Goal: Information Seeking & Learning: Learn about a topic

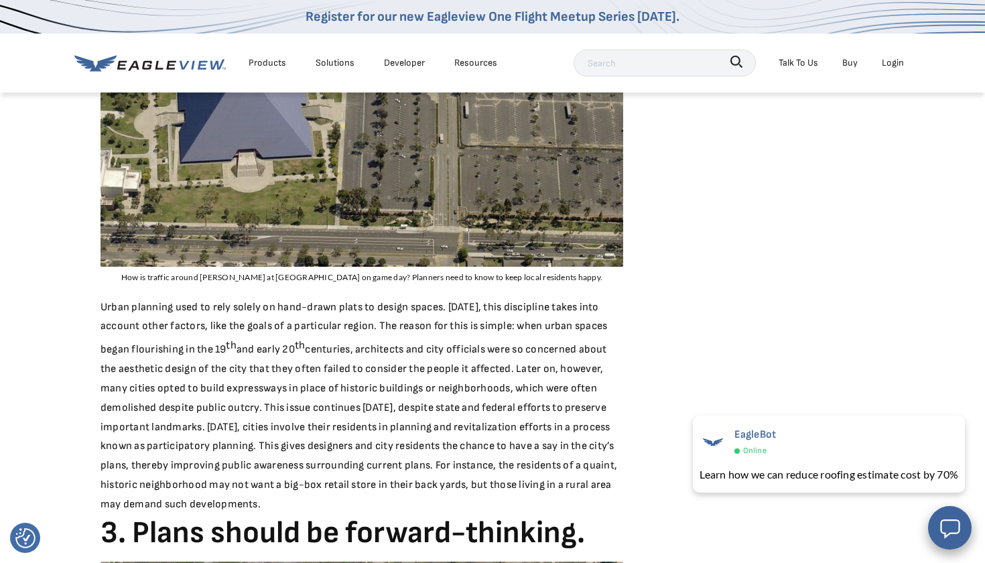
scroll to position [1550, 0]
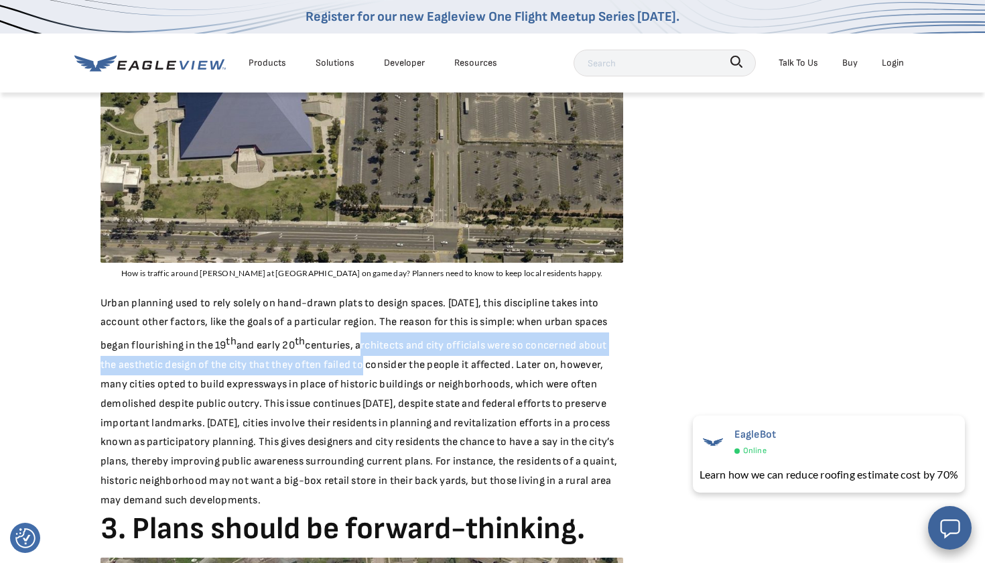
drag, startPoint x: 361, startPoint y: 312, endPoint x: 362, endPoint y: 329, distance: 16.8
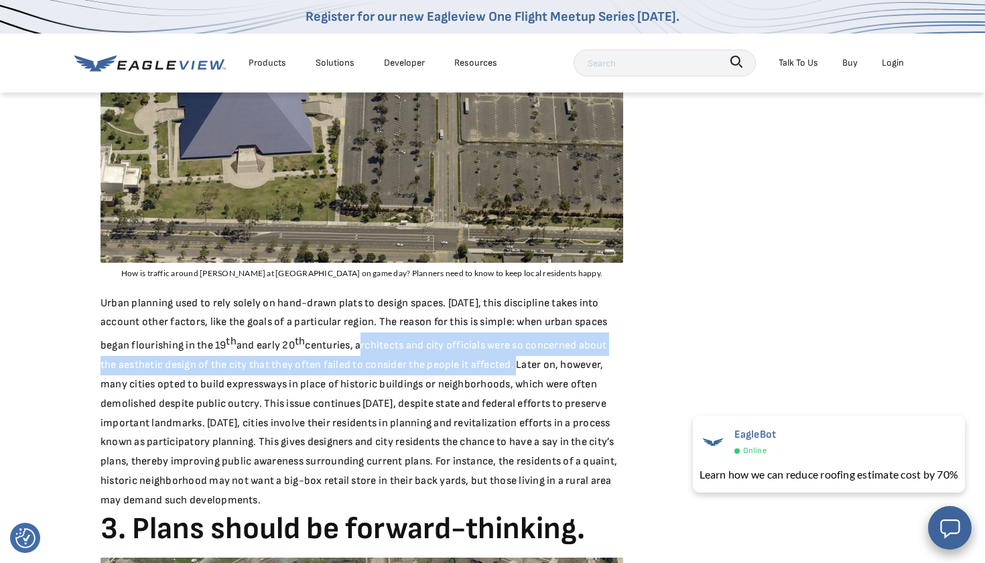
drag, startPoint x: 362, startPoint y: 312, endPoint x: 517, endPoint y: 329, distance: 155.7
copy div "architects and city officials were so concerned about the aesthetic design of t…"
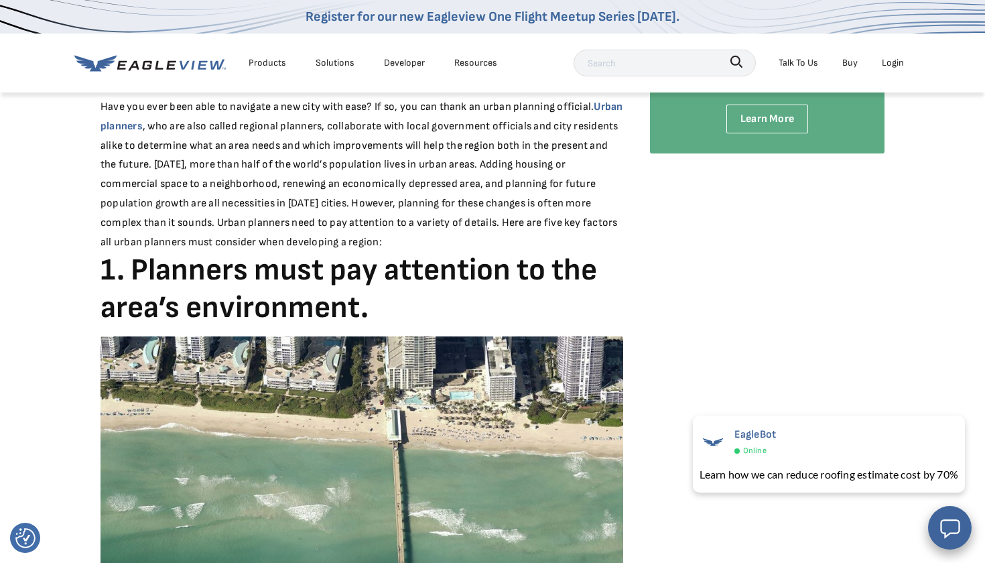
scroll to position [398, 0]
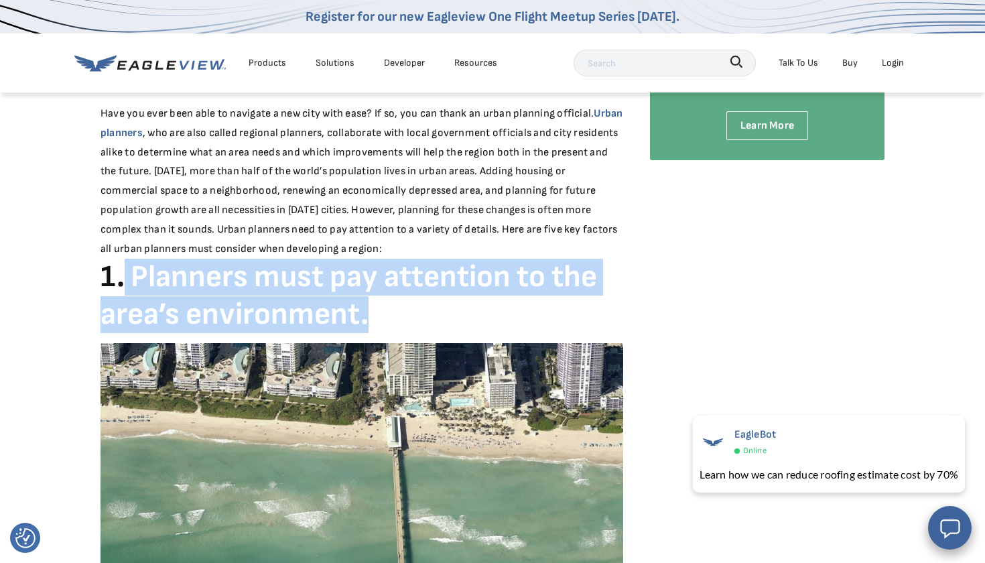
drag, startPoint x: 126, startPoint y: 264, endPoint x: 367, endPoint y: 314, distance: 245.7
click at [367, 314] on h3 "1. Planners must pay attention to the area’s environment." at bounding box center [362, 296] width 523 height 74
copy h3 "Planners must pay attention to the area’s environment."
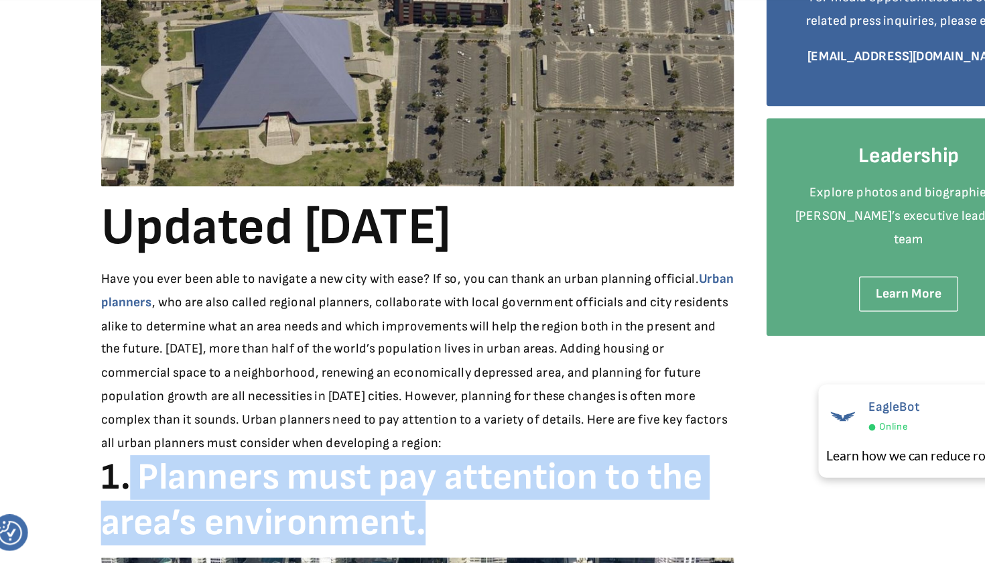
scroll to position [186, 0]
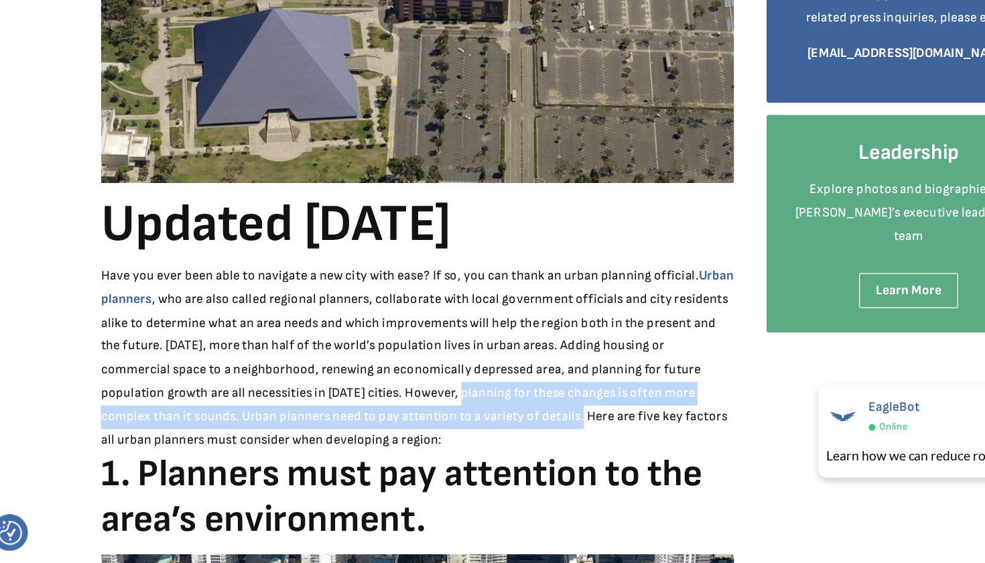
drag, startPoint x: 387, startPoint y: 319, endPoint x: 481, endPoint y: 339, distance: 96.6
copy div "planning for these changes is often more complex than it sounds. Urban planners…"
